Goal: Task Accomplishment & Management: Manage account settings

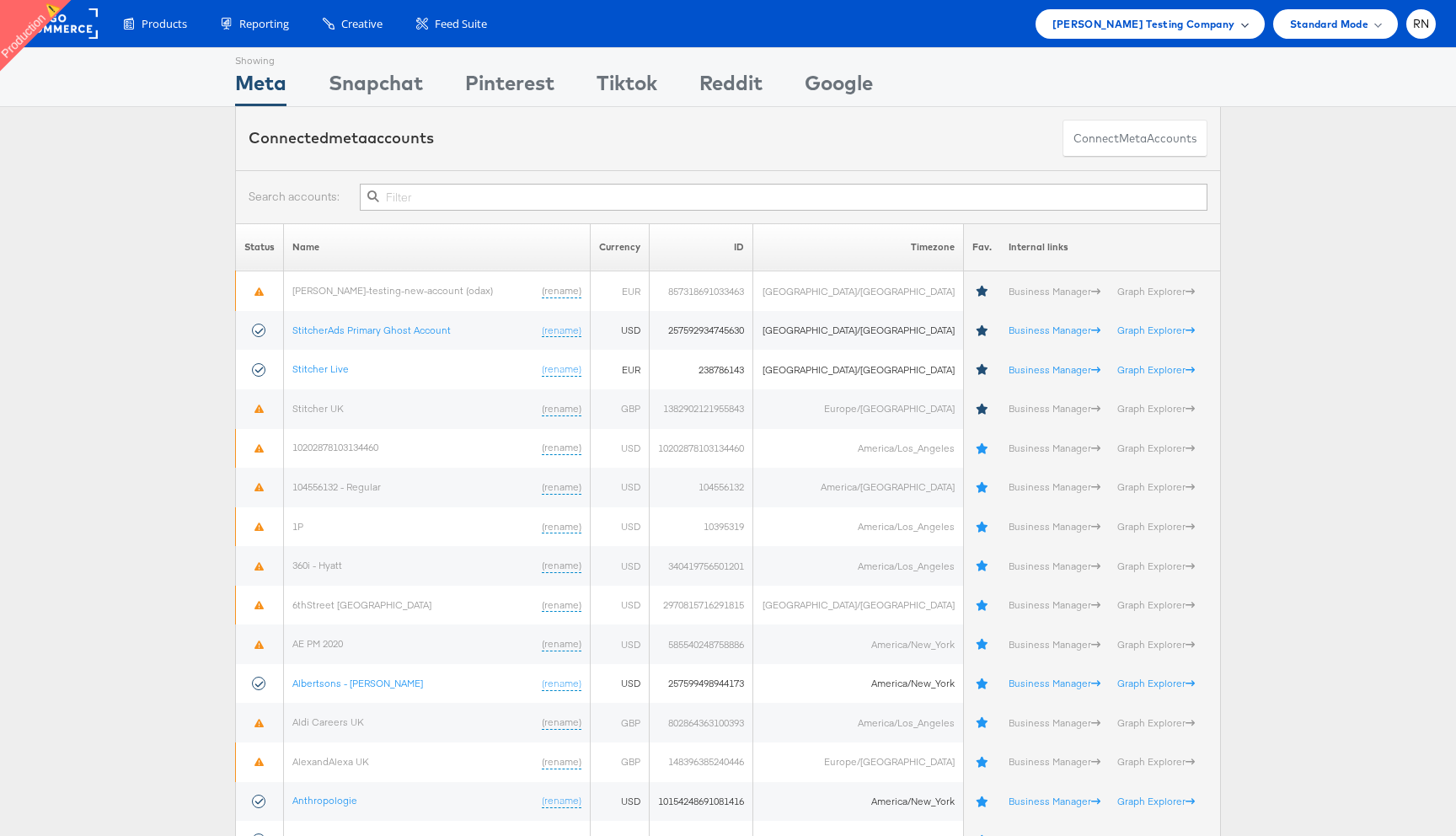
click at [1110, 31] on span "[PERSON_NAME] Testing Company" at bounding box center [1143, 23] width 183 height 18
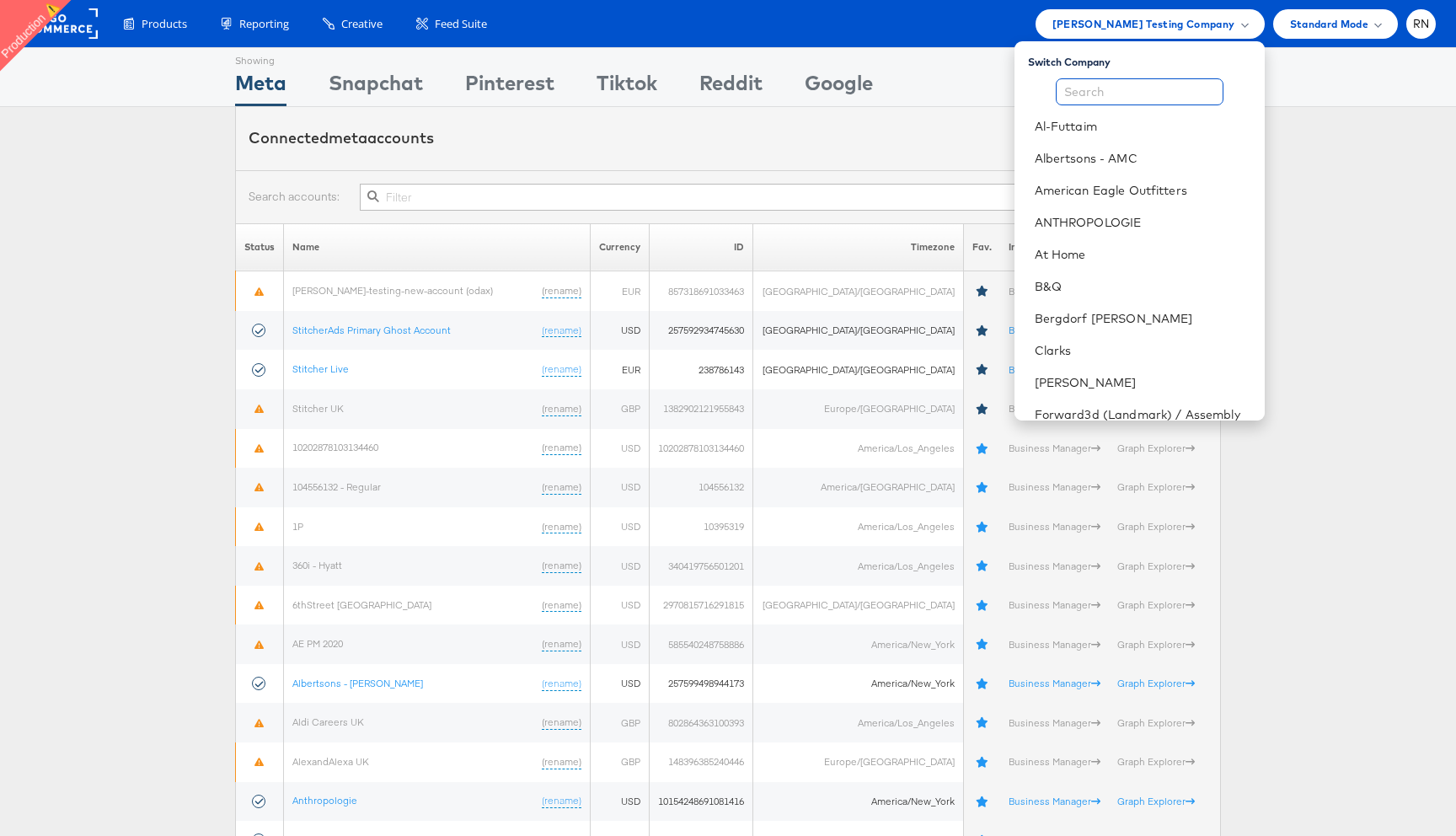
click at [1117, 88] on input "text" at bounding box center [1140, 91] width 168 height 27
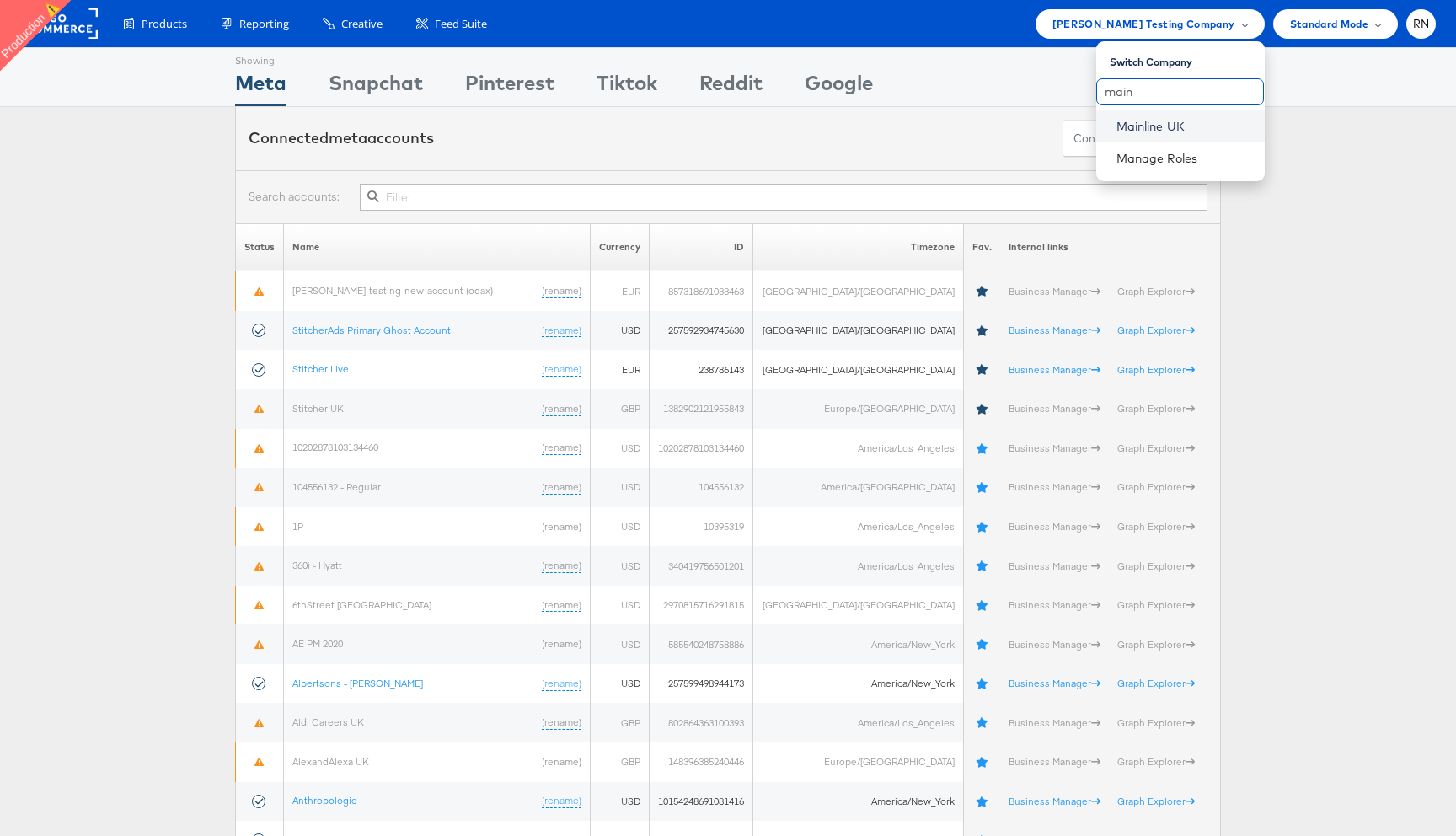
type input "main"
click at [1136, 128] on link "Mainline UK" at bounding box center [1185, 127] width 135 height 17
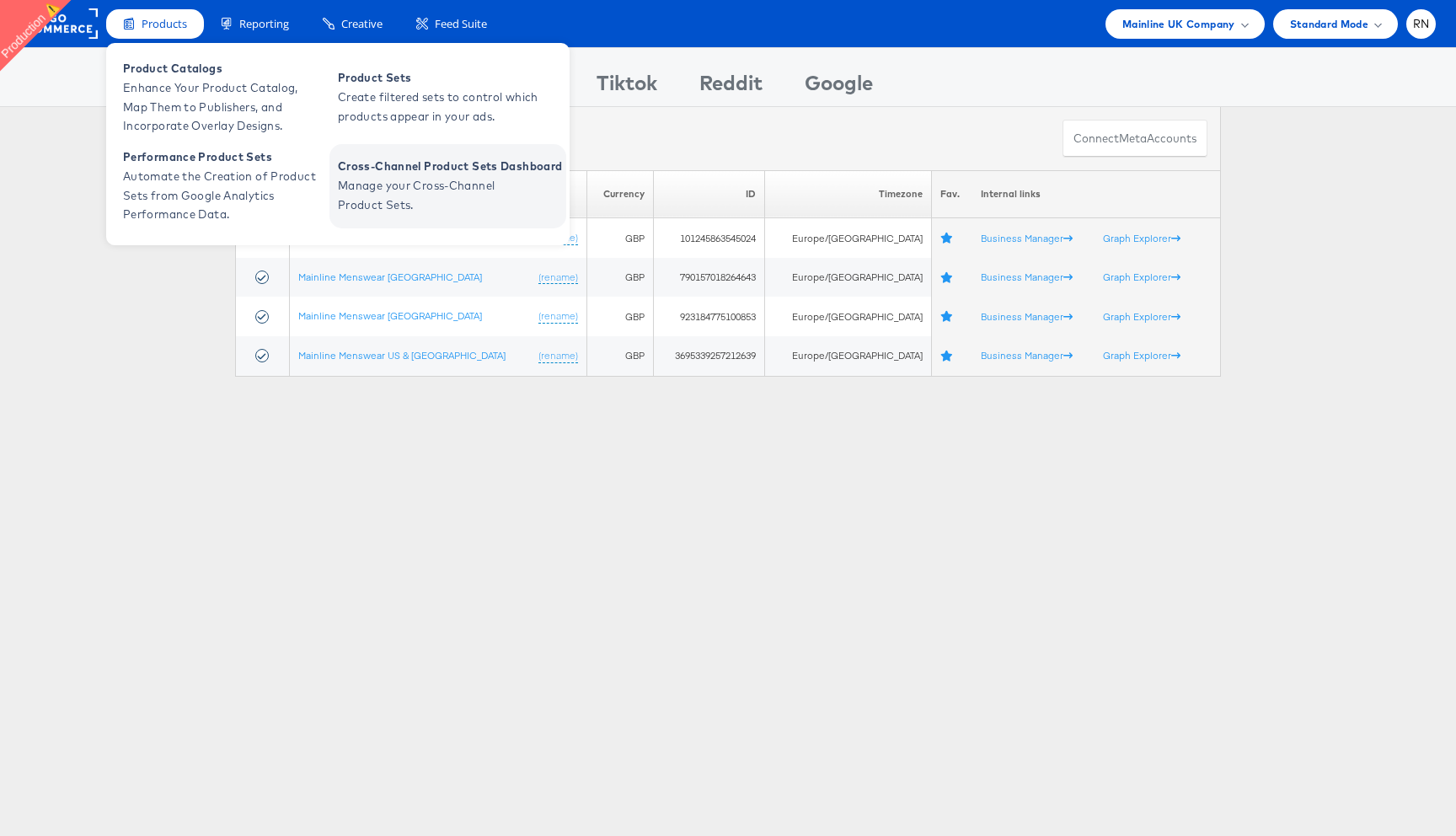
click at [365, 182] on span "Manage your Cross-Channel Product Sets." at bounding box center [438, 195] width 202 height 38
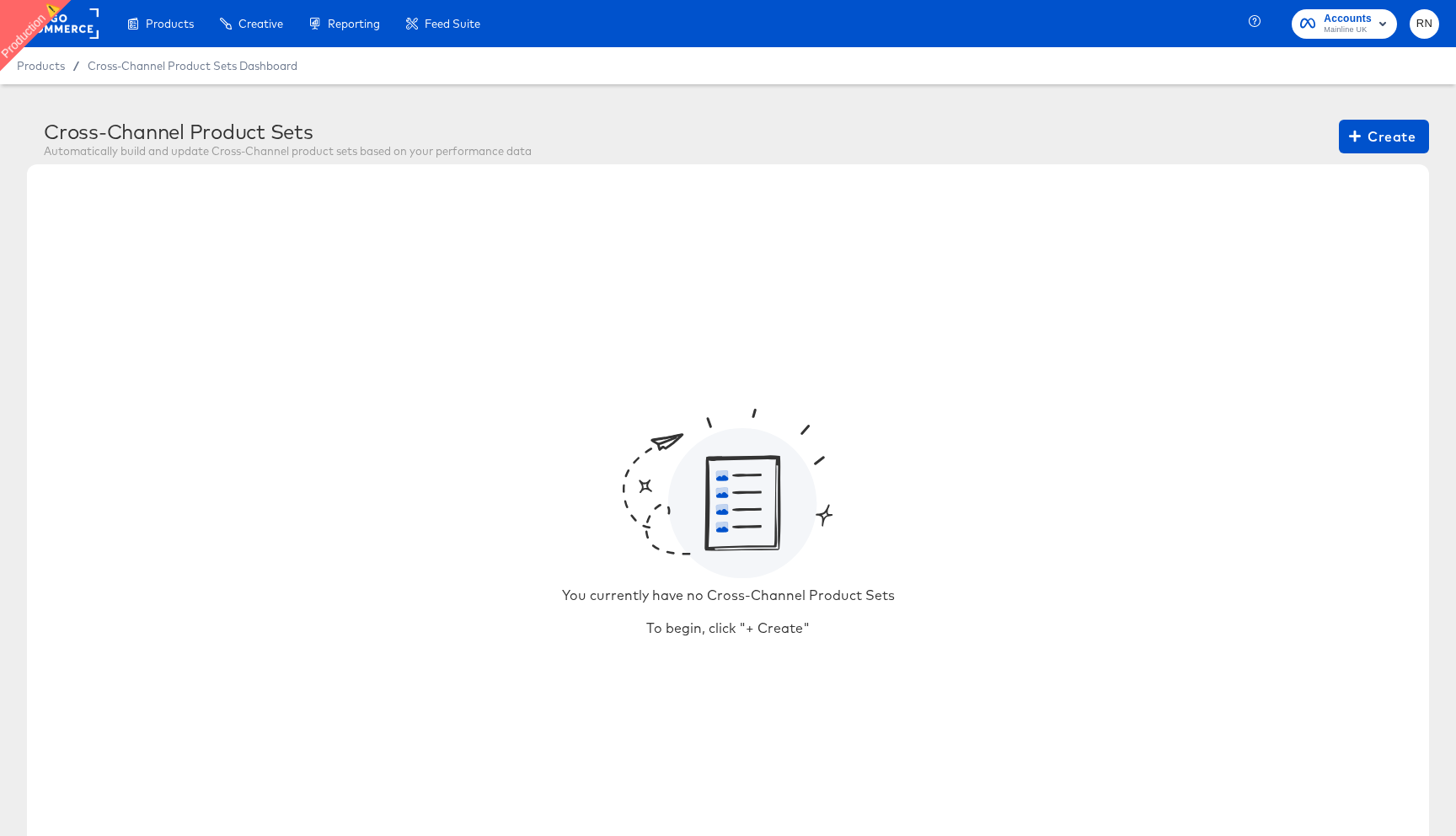
click at [76, 12] on rect at bounding box center [59, 23] width 78 height 30
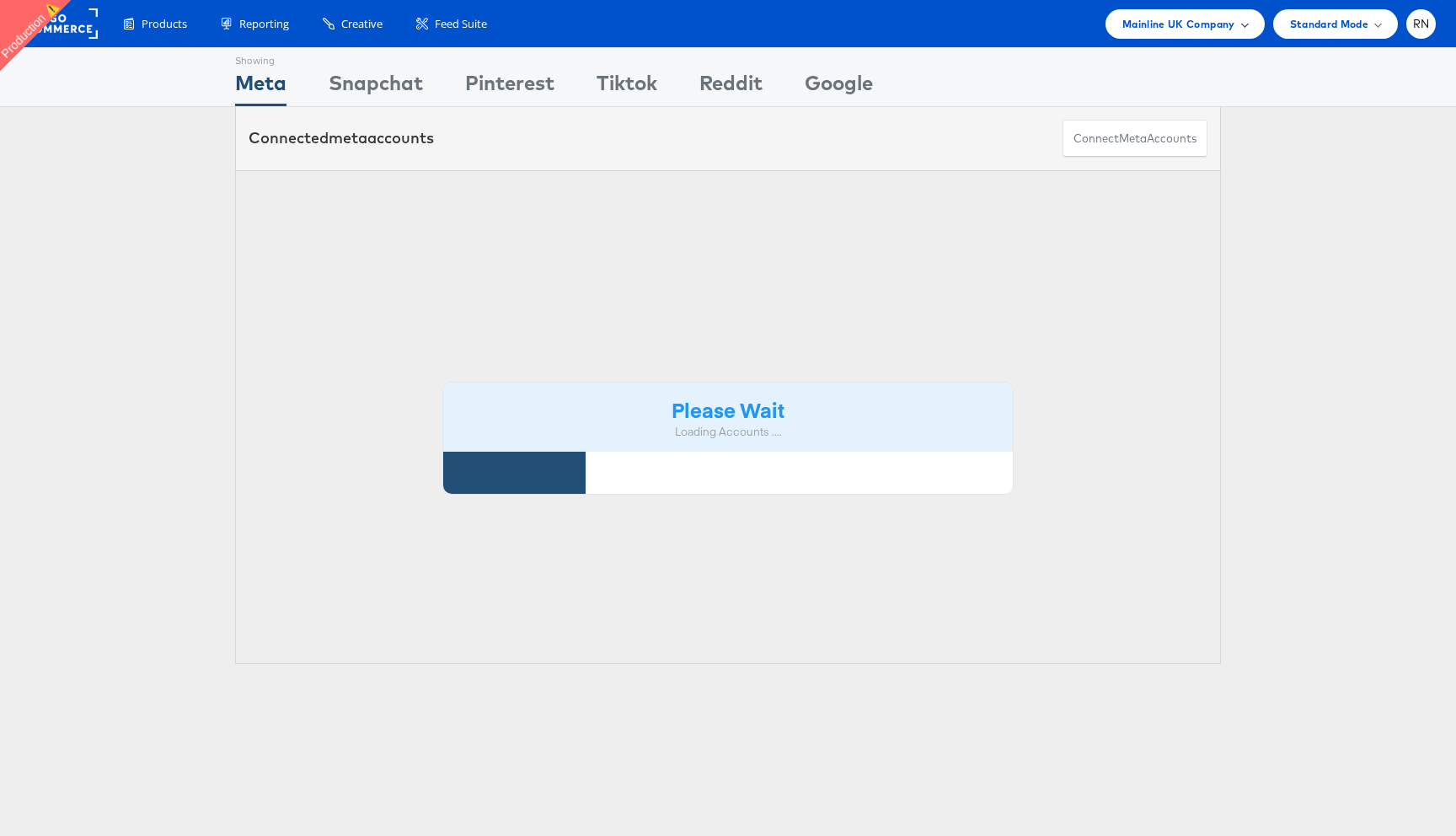
click at [1197, 23] on span "Mainline UK Company" at bounding box center [1179, 23] width 113 height 18
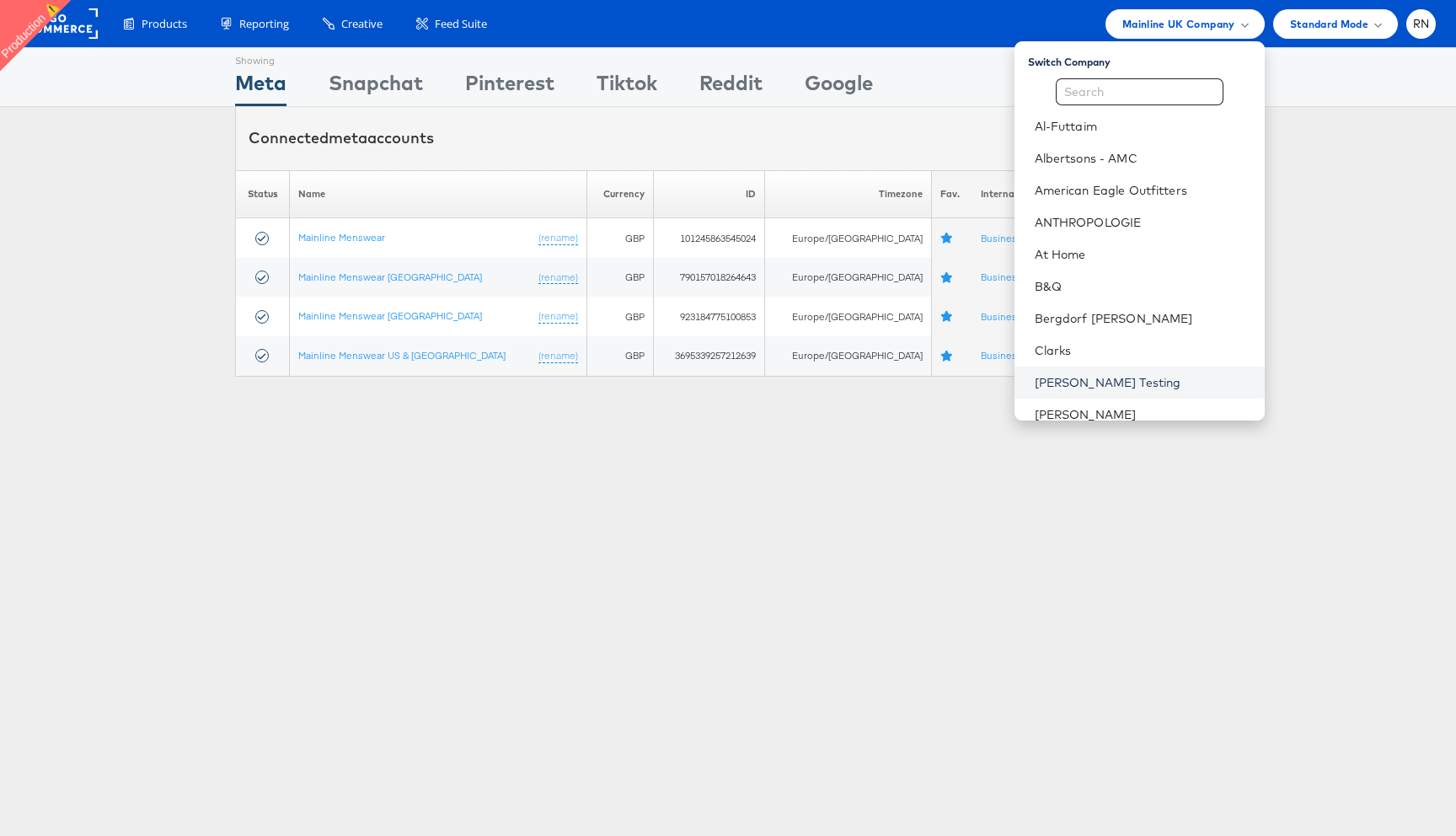
click at [1113, 378] on link "Colin Clarke Testing" at bounding box center [1143, 383] width 217 height 17
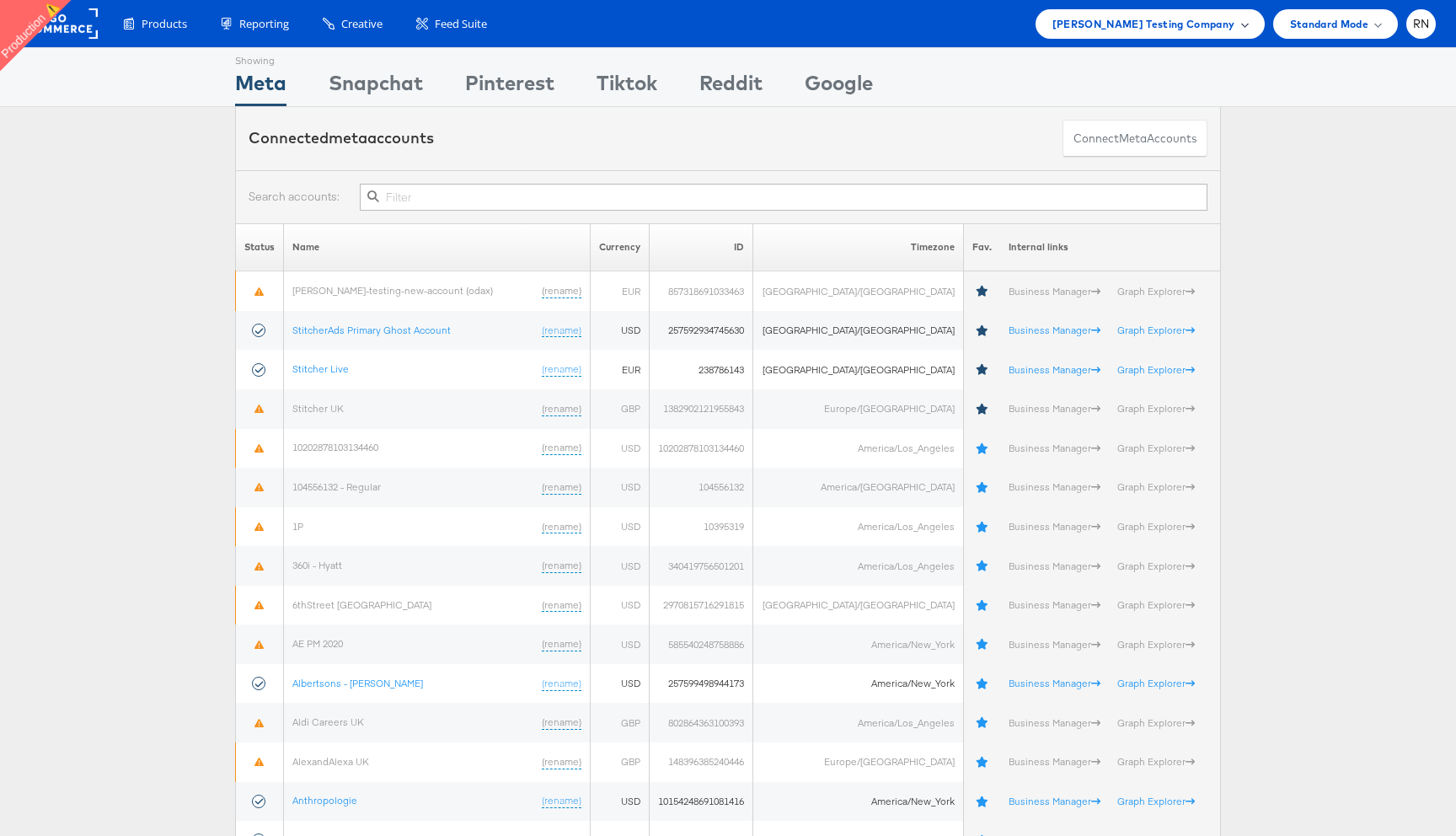
click at [1142, 33] on div "[PERSON_NAME] Testing Company" at bounding box center [1150, 23] width 229 height 29
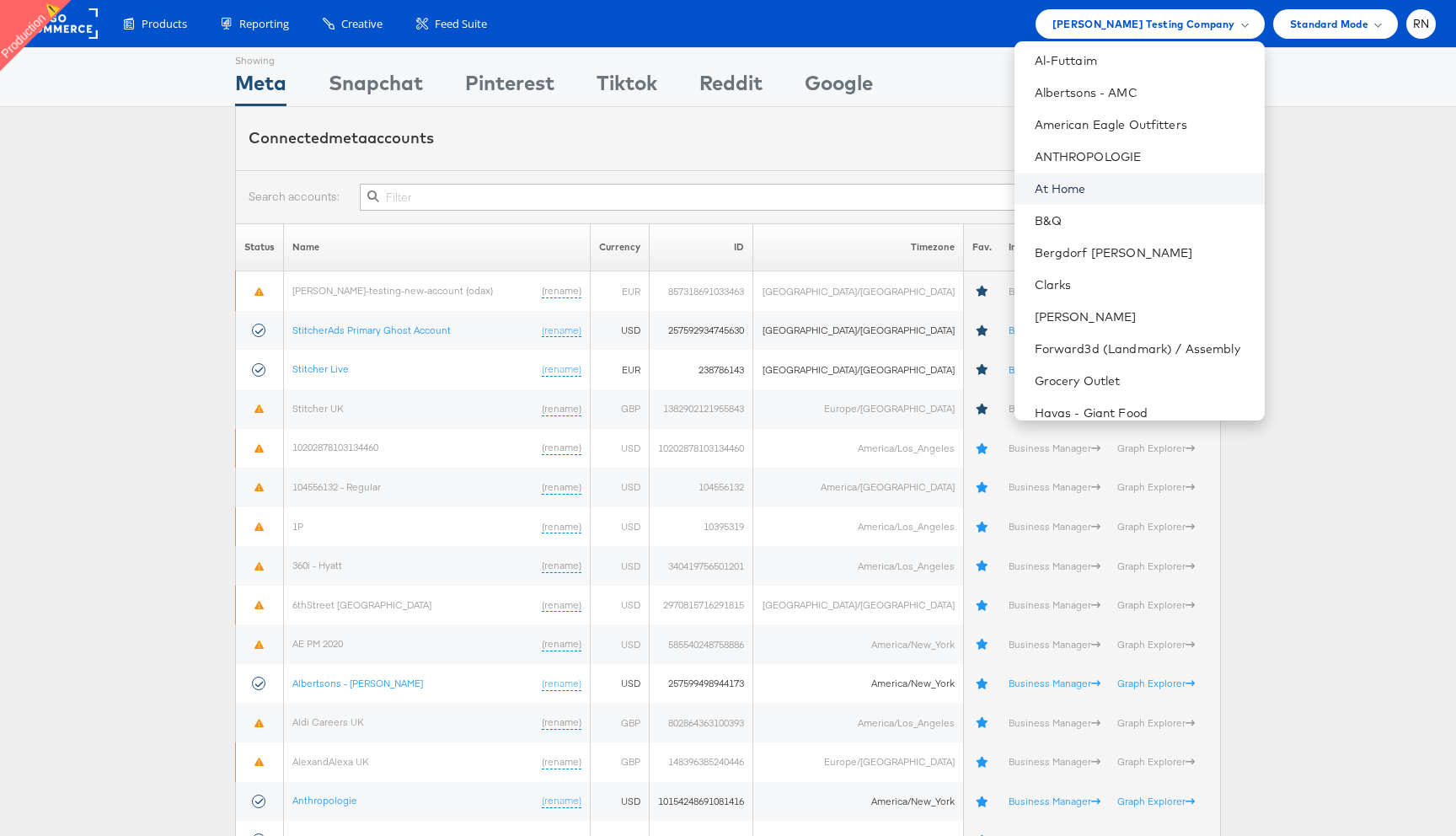
scroll to position [74, 0]
